Goal: Information Seeking & Learning: Compare options

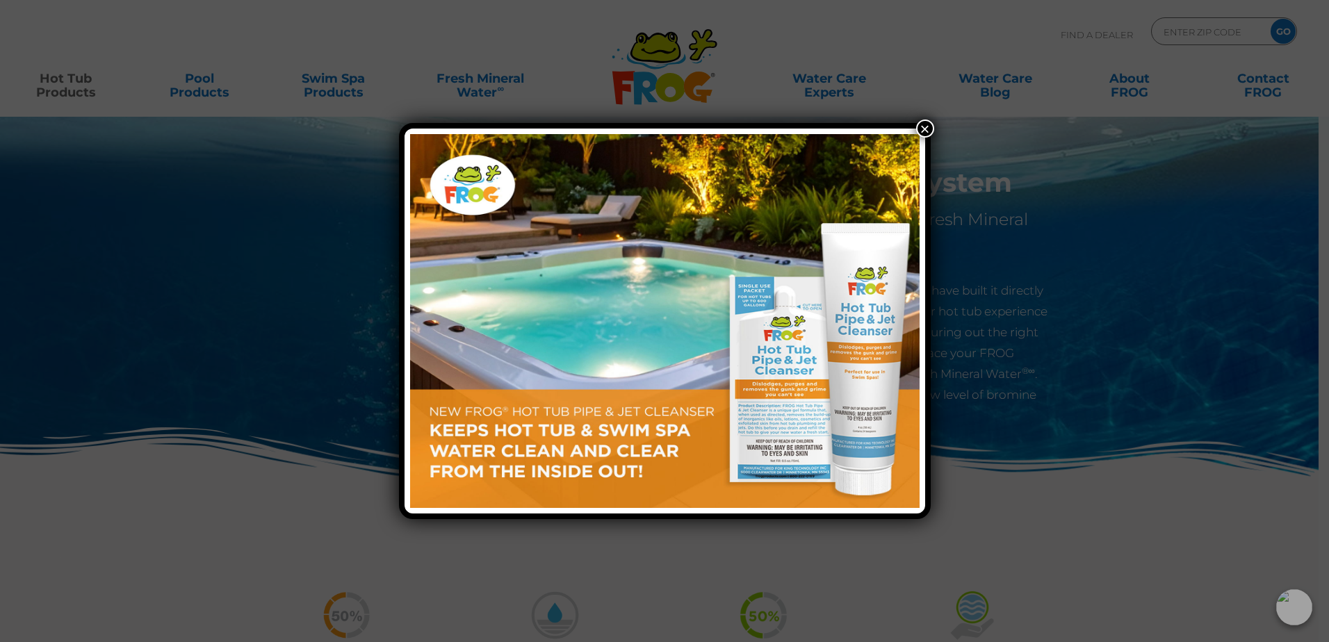
click at [923, 123] on button "×" at bounding box center [925, 129] width 18 height 18
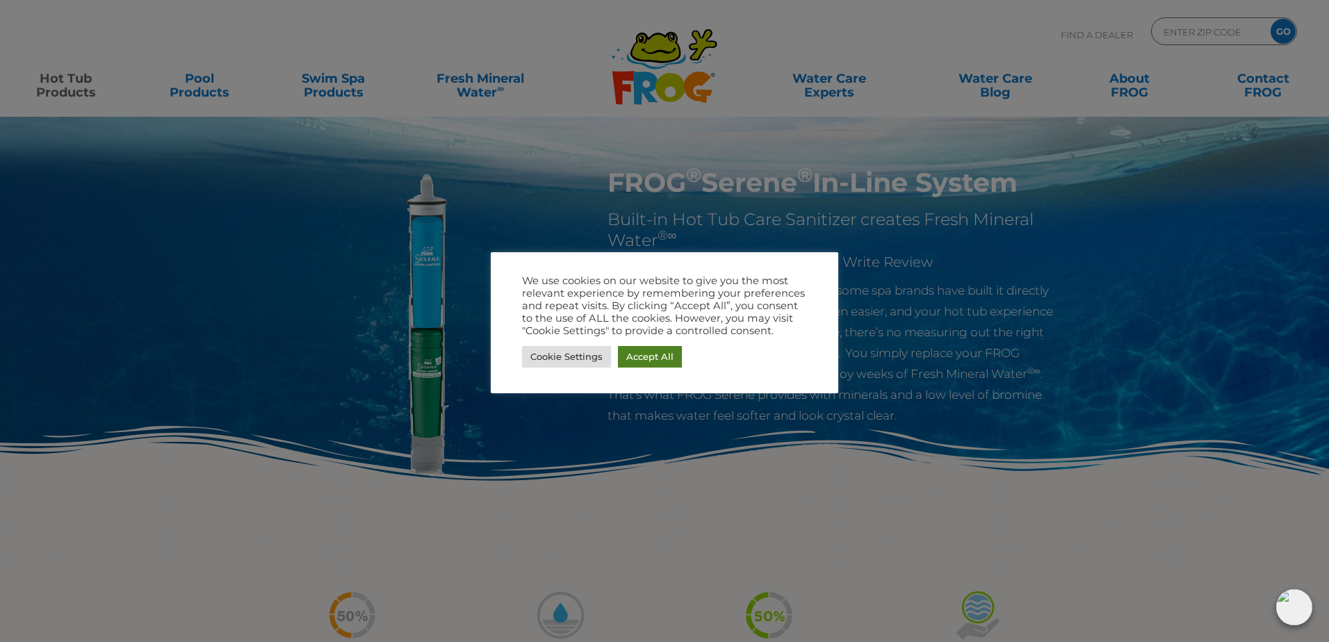
click at [629, 358] on link "Accept All" at bounding box center [650, 357] width 64 height 22
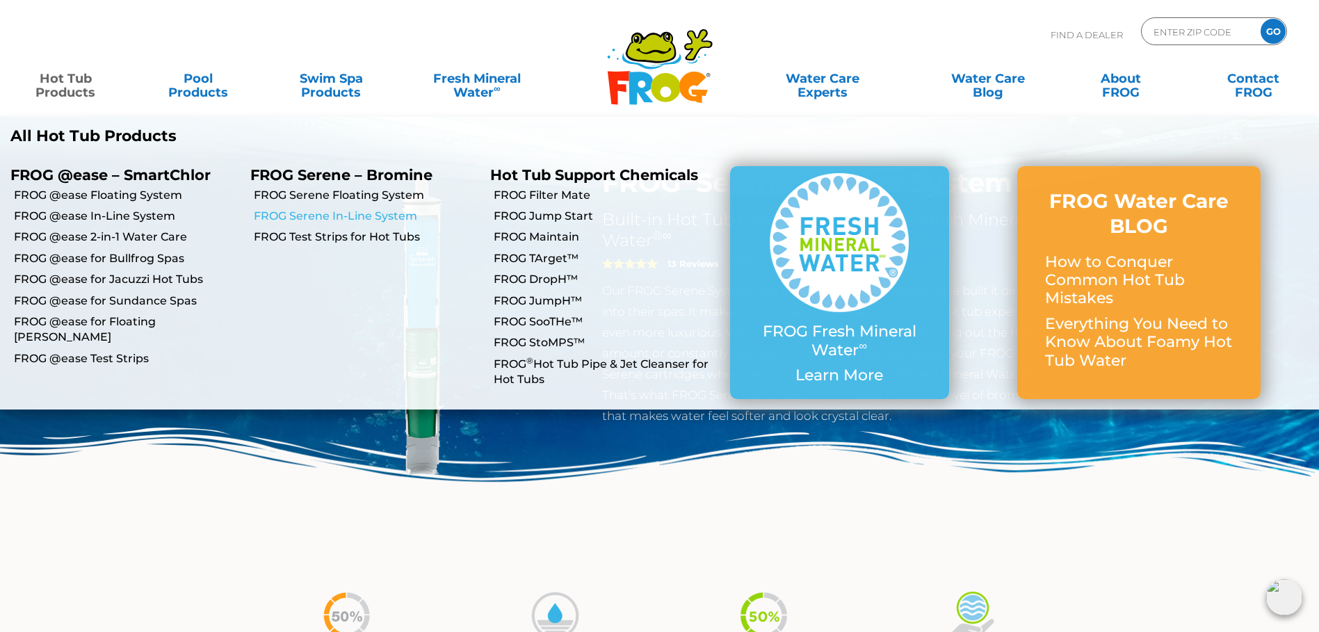
click at [310, 218] on link "FROG Serene In-Line System" at bounding box center [367, 216] width 226 height 15
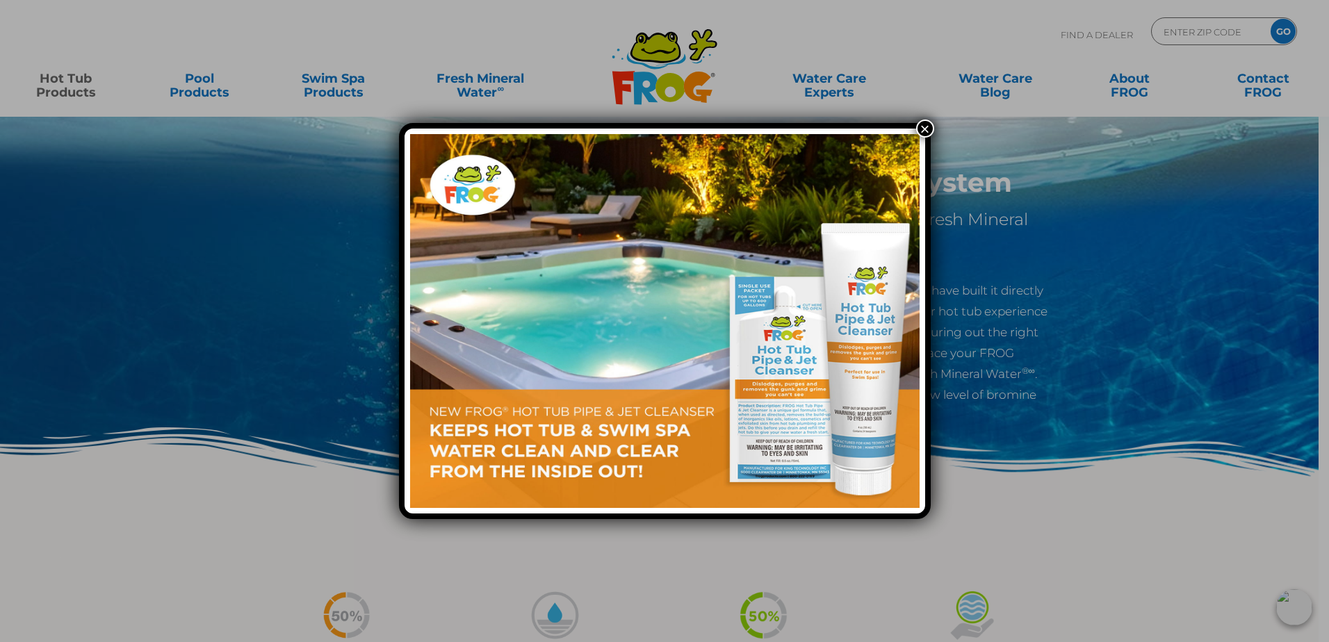
click at [925, 129] on button "×" at bounding box center [925, 129] width 18 height 18
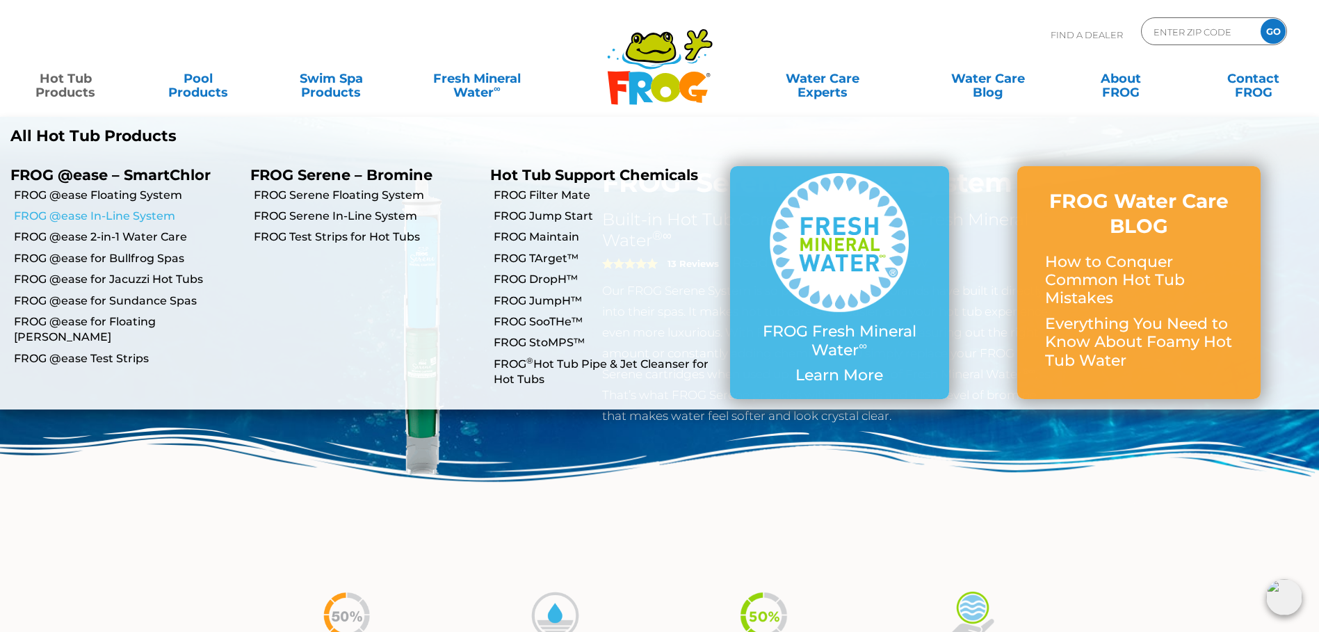
click at [88, 216] on link "FROG @ease In-Line System" at bounding box center [127, 216] width 226 height 15
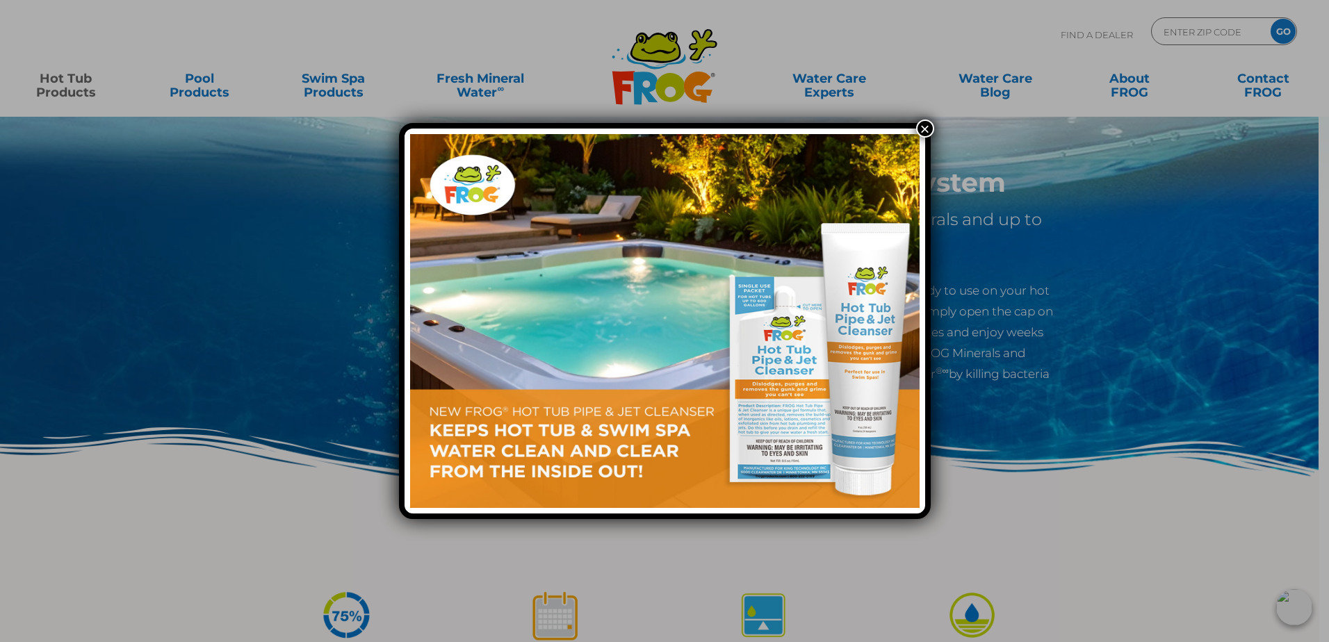
click at [923, 134] on button "×" at bounding box center [925, 129] width 18 height 18
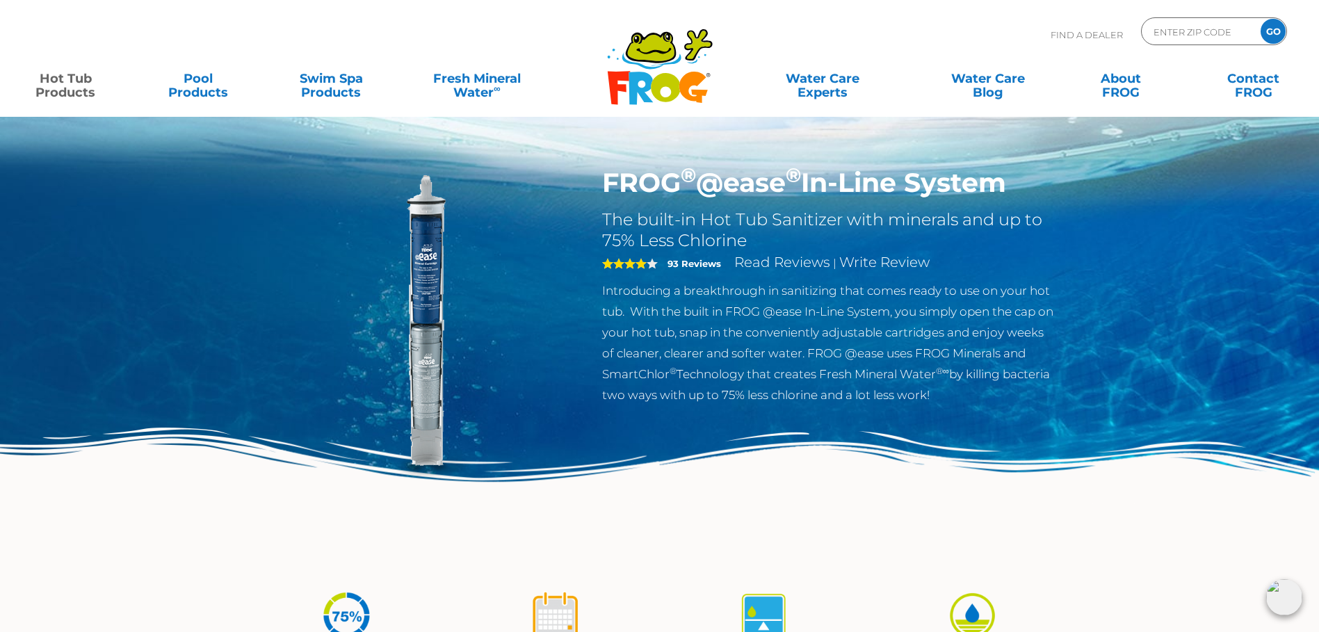
click at [80, 88] on link "Hot Tub Products" at bounding box center [66, 79] width 104 height 28
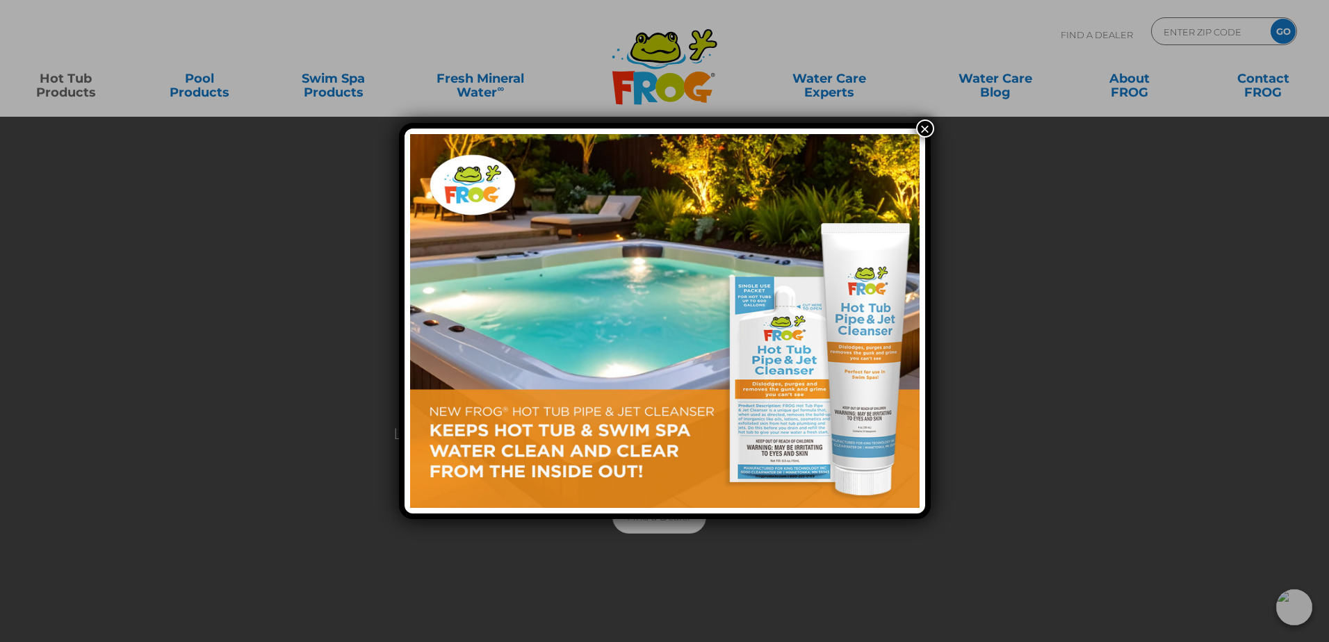
click at [921, 127] on button "×" at bounding box center [925, 129] width 18 height 18
